Goal: Find specific page/section: Find specific page/section

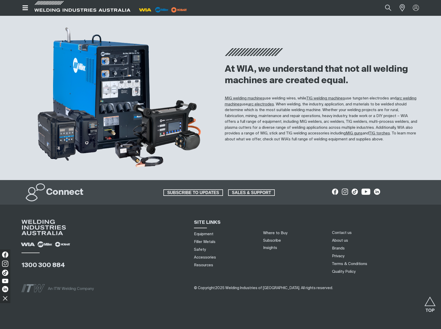
scroll to position [435, 0]
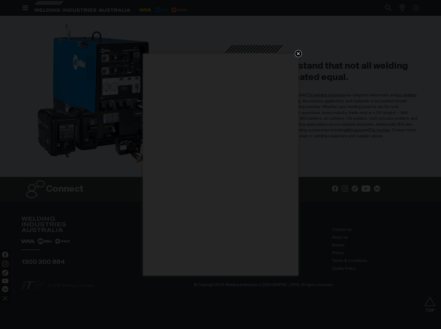
click at [298, 55] on icon "Get 5 WIA Welding Guides Free!" at bounding box center [298, 54] width 6 height 6
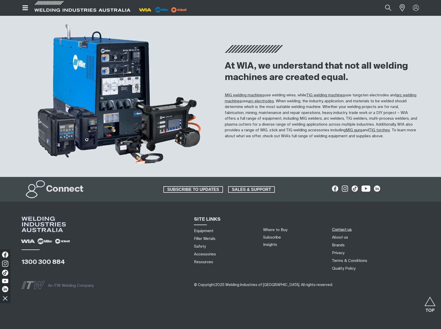
click at [346, 229] on link "Contact us" at bounding box center [342, 229] width 20 height 5
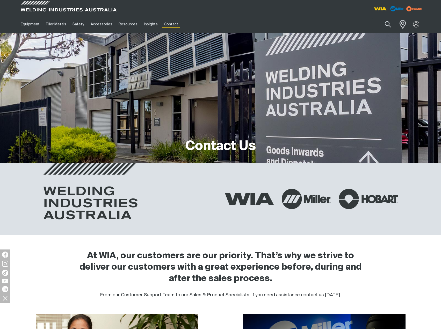
click at [400, 24] on span at bounding box center [401, 24] width 11 height 11
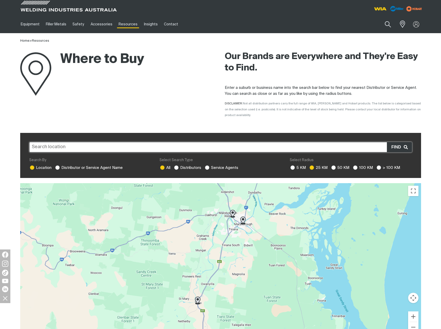
click at [108, 142] on input "text" at bounding box center [220, 147] width 383 height 10
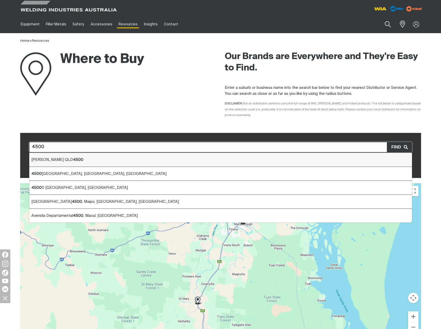
click at [84, 154] on li "[PERSON_NAME] QLD 4500" at bounding box center [220, 160] width 383 height 14
type input "[PERSON_NAME] QLD 4500"
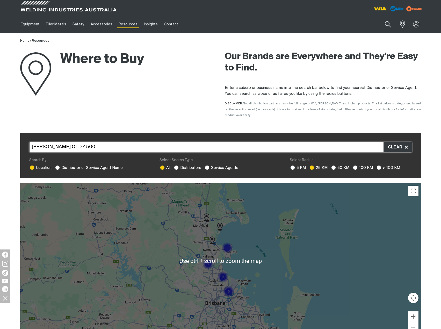
click at [284, 244] on div "To navigate, press the arrow keys." at bounding box center [220, 260] width 401 height 155
click at [212, 236] on img at bounding box center [212, 240] width 5 height 8
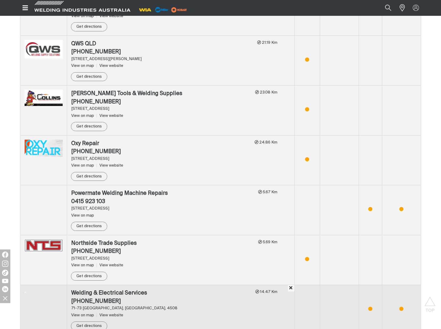
scroll to position [285, 0]
